Goal: Download file/media

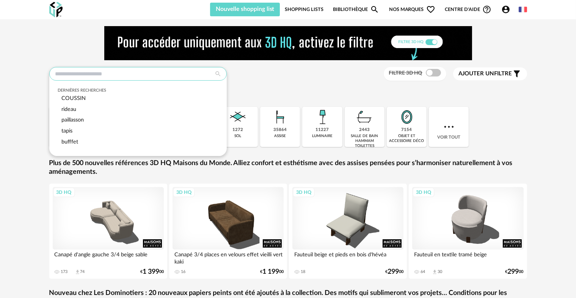
click at [166, 75] on input "text" at bounding box center [137, 74] width 177 height 14
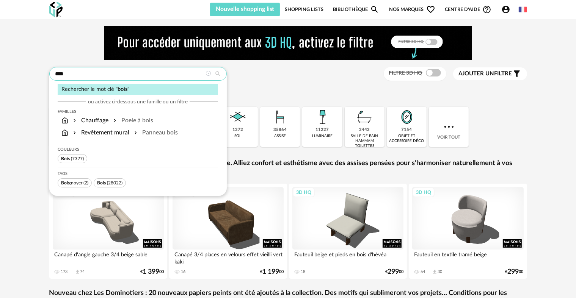
type input "****"
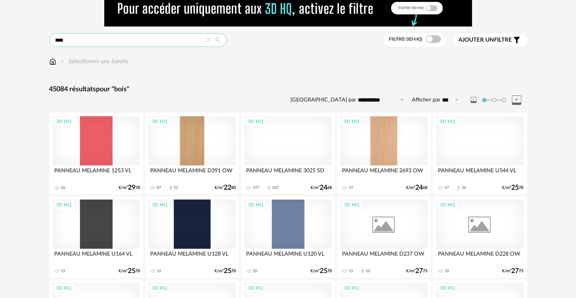
scroll to position [38, 0]
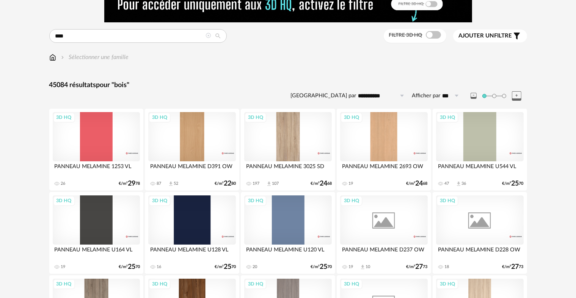
click at [306, 137] on div "3D HQ" at bounding box center [287, 136] width 87 height 49
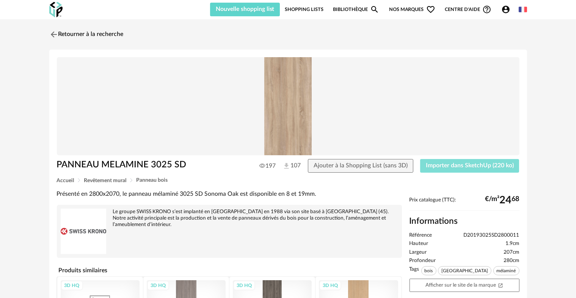
click at [459, 168] on span "Importer dans SketchUp (220 ko)" at bounding box center [470, 166] width 88 height 6
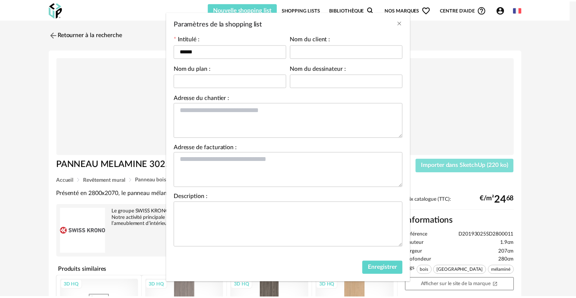
scroll to position [36, 0]
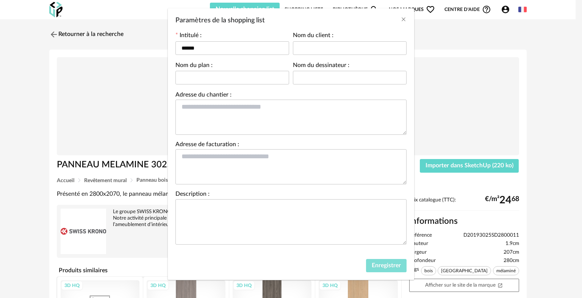
click at [376, 263] on span "Enregistrer" at bounding box center [386, 266] width 29 height 6
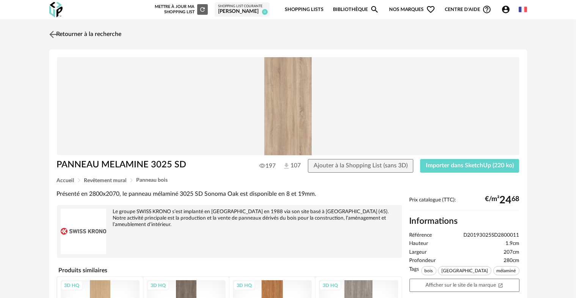
click at [54, 29] on img at bounding box center [52, 34] width 11 height 11
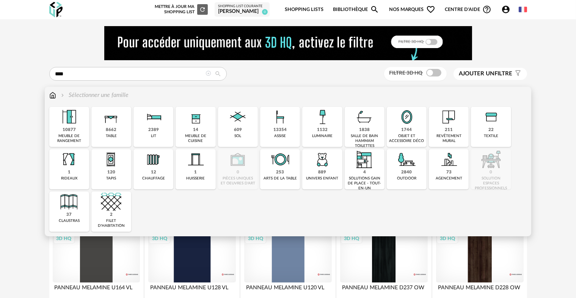
click at [55, 94] on img at bounding box center [52, 95] width 7 height 9
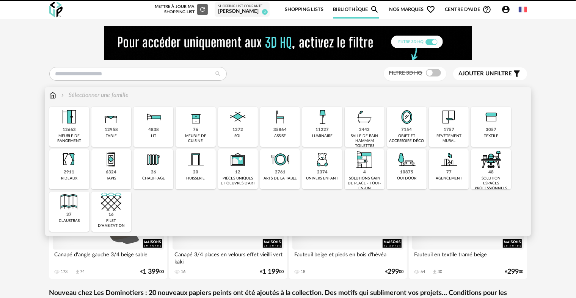
click at [71, 124] on img at bounding box center [69, 117] width 20 height 20
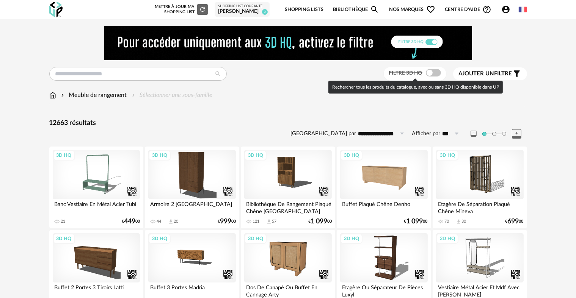
click at [430, 71] on span at bounding box center [433, 73] width 15 height 8
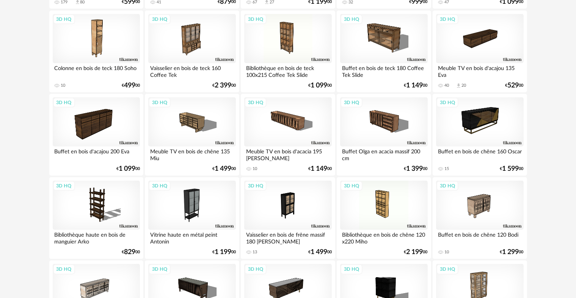
scroll to position [872, 0]
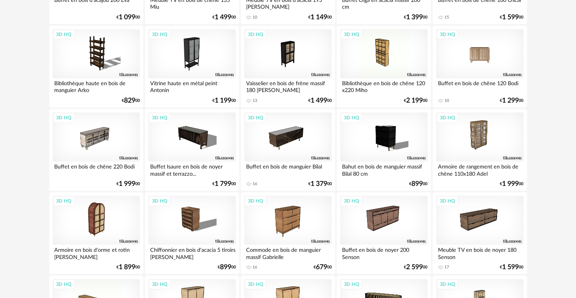
click at [493, 59] on div "3D HQ" at bounding box center [479, 53] width 87 height 49
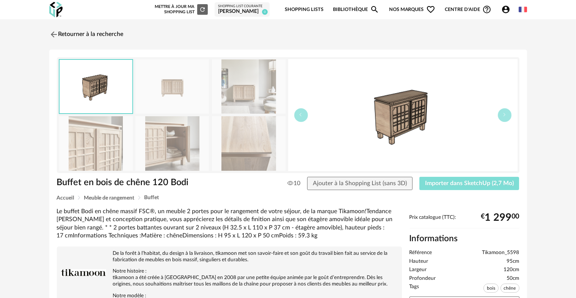
click at [437, 180] on span "Importer dans SketchUp (2,7 Mo)" at bounding box center [469, 183] width 89 height 6
